Goal: Task Accomplishment & Management: Complete application form

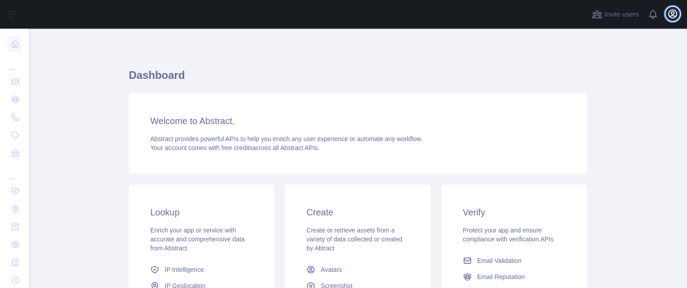
click at [670, 15] on icon "button" at bounding box center [672, 13] width 11 height 11
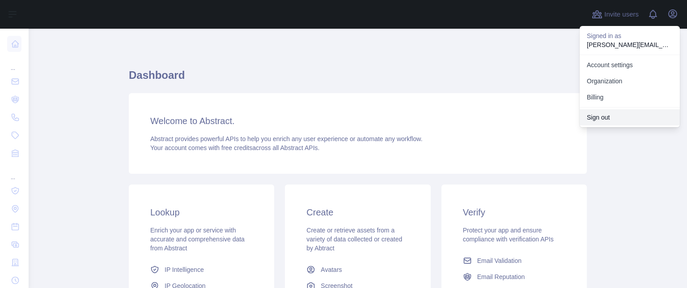
click at [609, 114] on button "Sign out" at bounding box center [630, 117] width 100 height 16
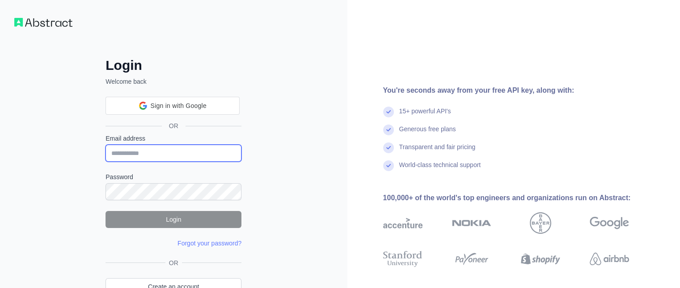
click at [146, 148] on input "Email address" at bounding box center [174, 152] width 136 height 17
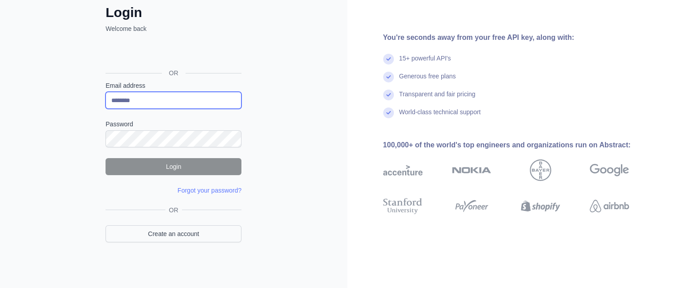
type input "********"
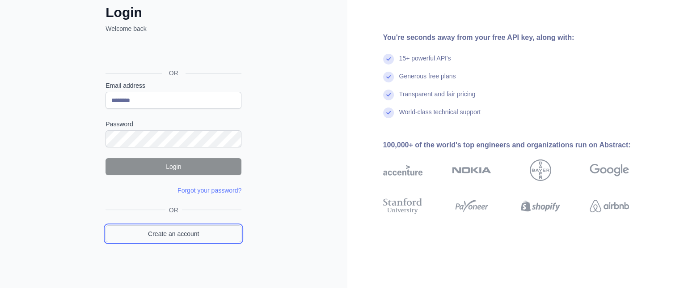
click at [207, 233] on link "Create an account" at bounding box center [174, 233] width 136 height 17
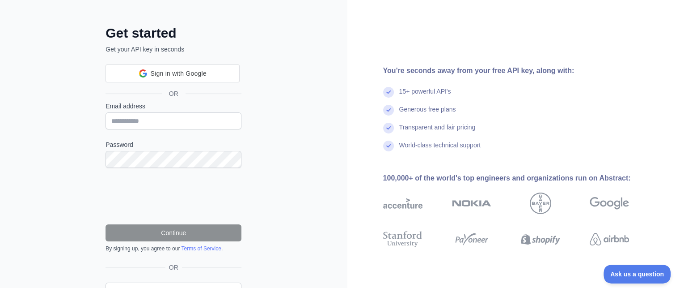
scroll to position [53, 0]
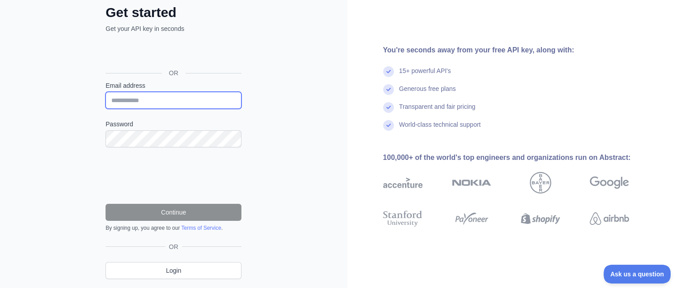
click at [159, 105] on input "Email address" at bounding box center [174, 100] width 136 height 17
type input "**********"
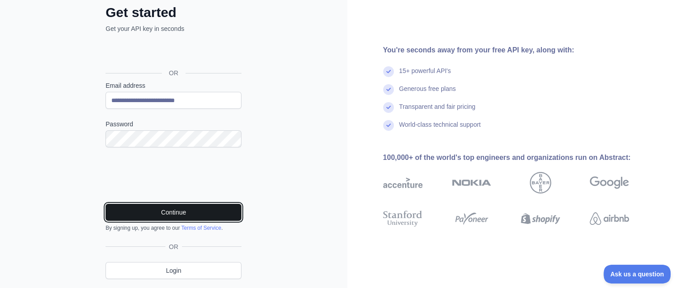
click at [180, 211] on button "Continue" at bounding box center [174, 212] width 136 height 17
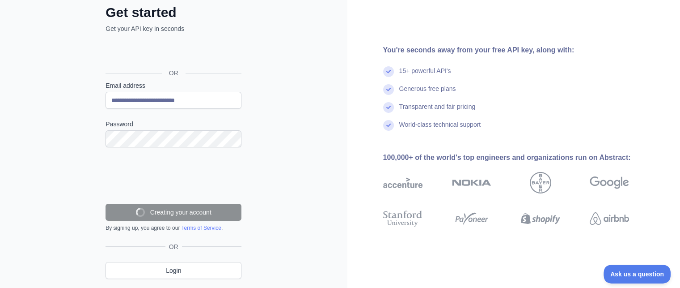
scroll to position [50, 0]
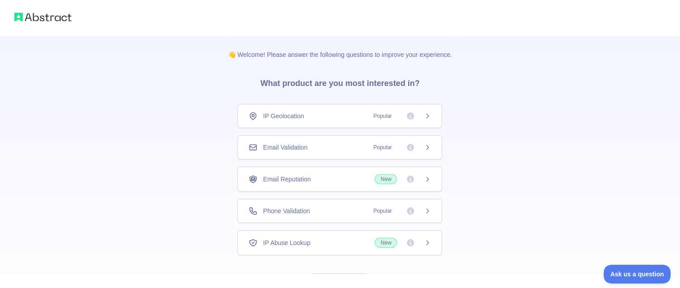
scroll to position [39, 0]
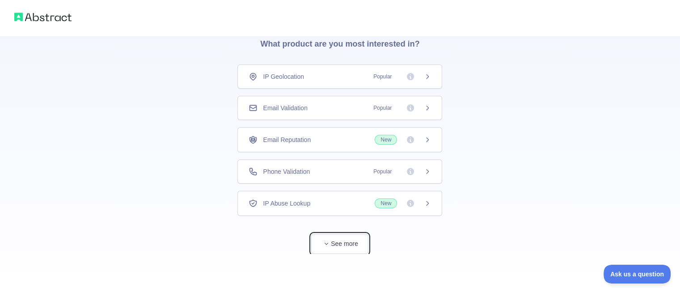
drag, startPoint x: 347, startPoint y: 238, endPoint x: 345, endPoint y: 201, distance: 36.7
click at [346, 238] on button "See more" at bounding box center [339, 243] width 57 height 20
click at [320, 110] on div "Email Validation Popular" at bounding box center [340, 107] width 182 height 9
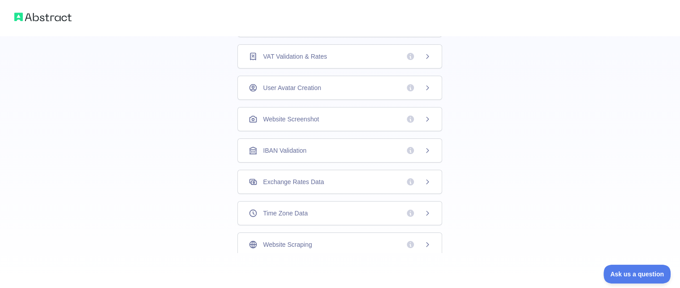
scroll to position [281, 0]
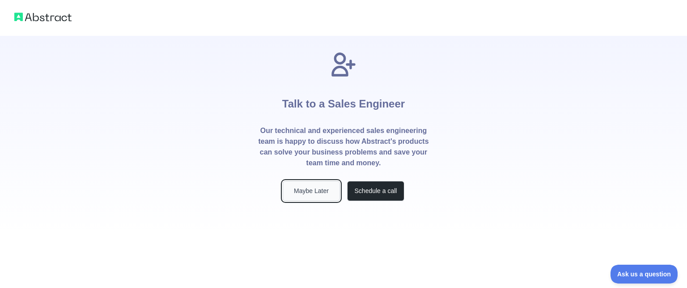
click at [305, 192] on button "Maybe Later" at bounding box center [311, 191] width 57 height 20
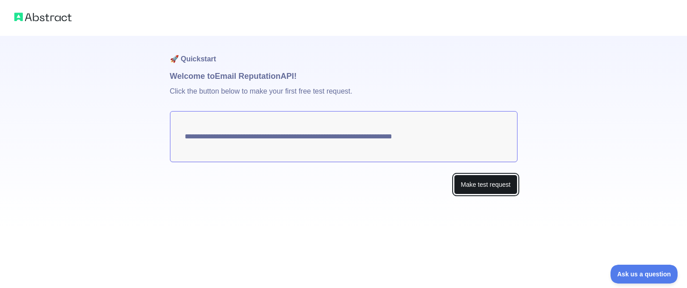
click at [474, 185] on button "Make test request" at bounding box center [485, 184] width 63 height 20
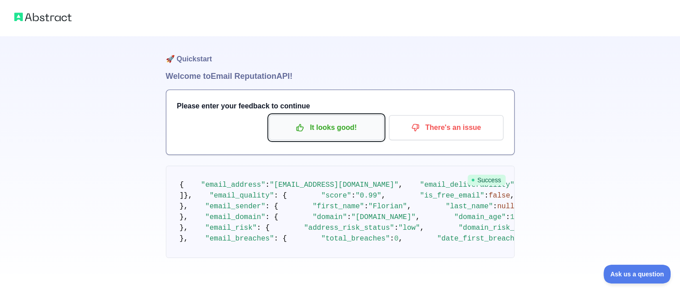
click at [349, 126] on p "It looks good!" at bounding box center [326, 127] width 101 height 15
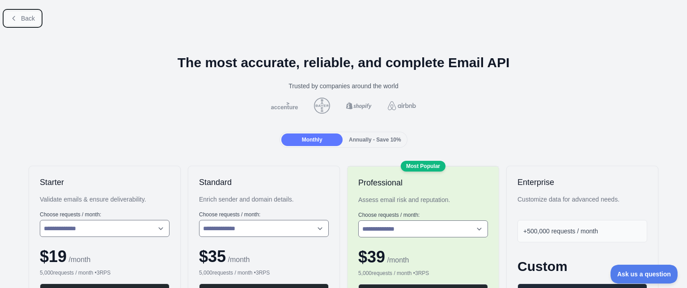
click at [25, 19] on span "Back" at bounding box center [28, 18] width 14 height 7
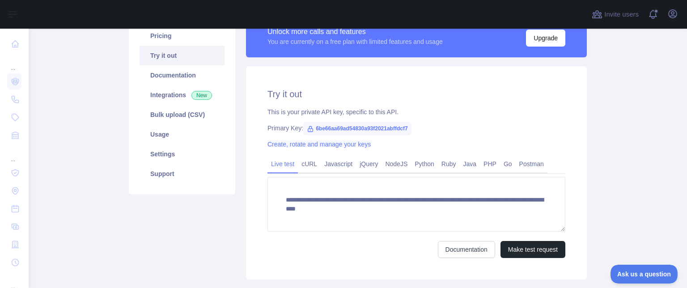
scroll to position [89, 0]
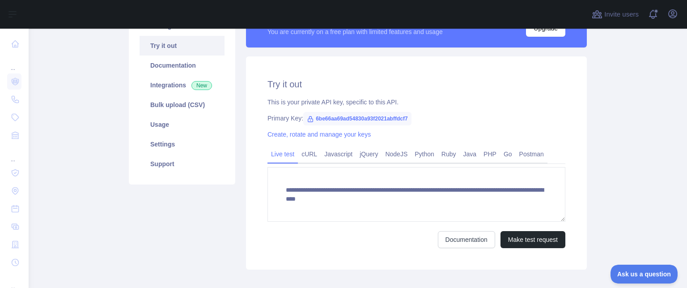
click at [354, 116] on span "6be66aa69ad54830a93f2021abffdcf7" at bounding box center [357, 118] width 108 height 13
copy span "6be66aa69ad54830a93f2021abffdcf7"
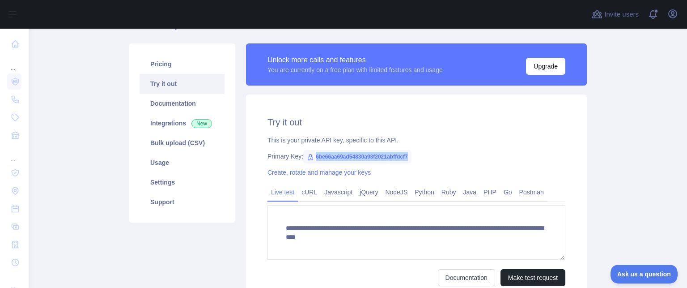
scroll to position [45, 0]
